Goal: Information Seeking & Learning: Check status

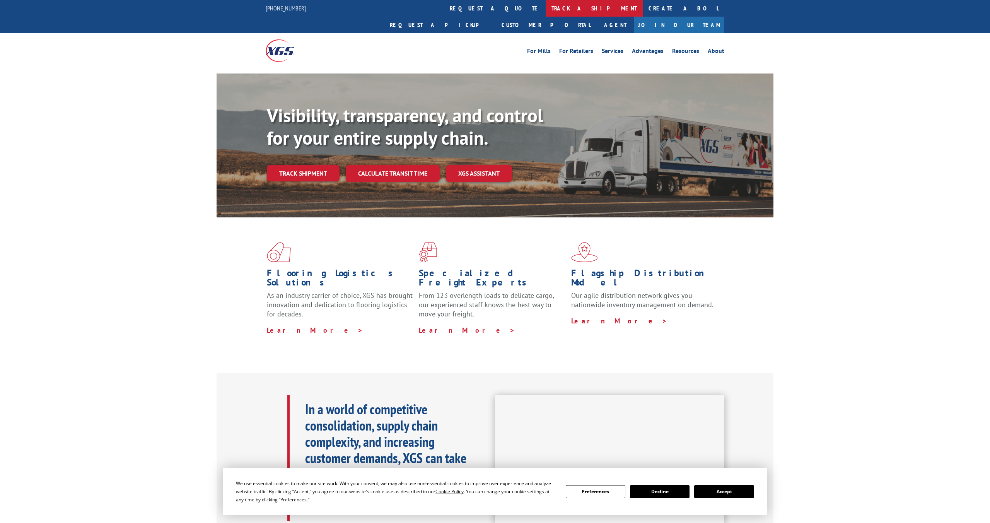
click at [546, 10] on link "track a shipment" at bounding box center [594, 8] width 97 height 17
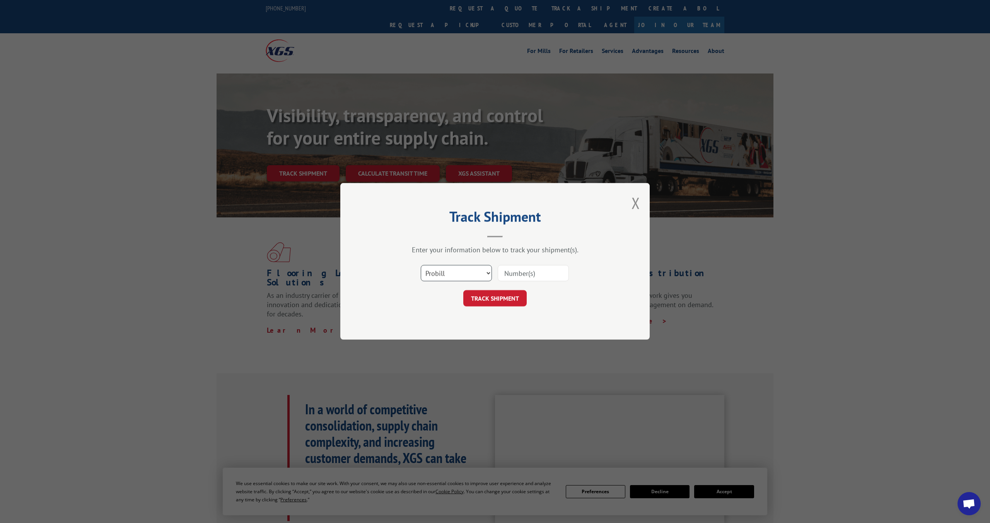
click at [473, 271] on select "Select category... Probill BOL PO" at bounding box center [456, 273] width 71 height 16
select select "bol"
click at [421, 265] on select "Select category... Probill BOL PO" at bounding box center [456, 273] width 71 height 16
click at [533, 278] on input at bounding box center [533, 273] width 71 height 16
paste input "3960SO05572"
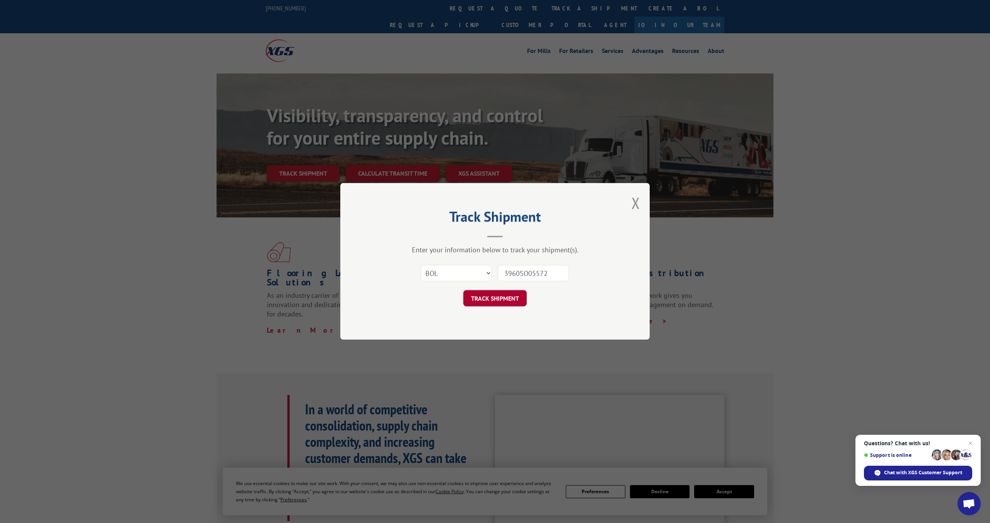
type input "3960SO05572"
click at [511, 299] on button "TRACK SHIPMENT" at bounding box center [494, 298] width 63 height 16
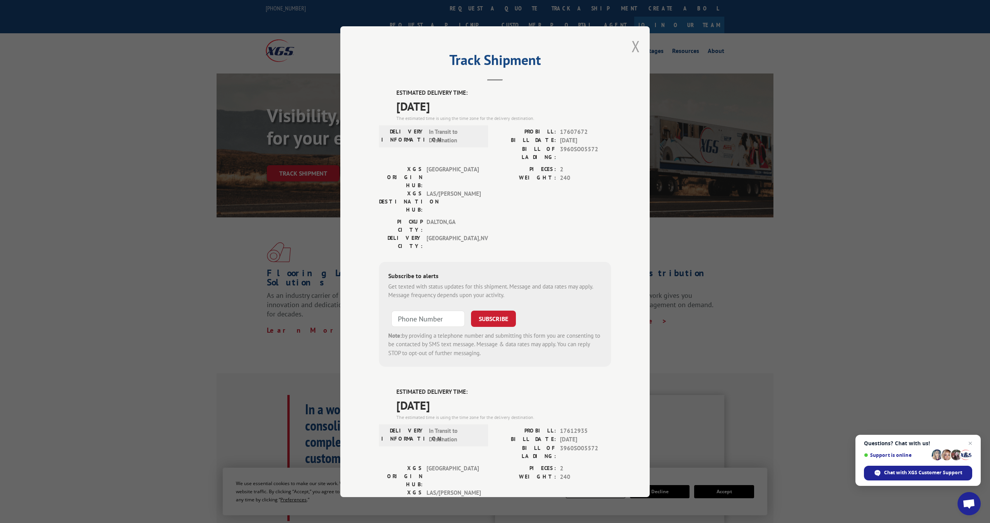
click at [633, 47] on button "Close modal" at bounding box center [636, 46] width 9 height 20
